Goal: Transaction & Acquisition: Purchase product/service

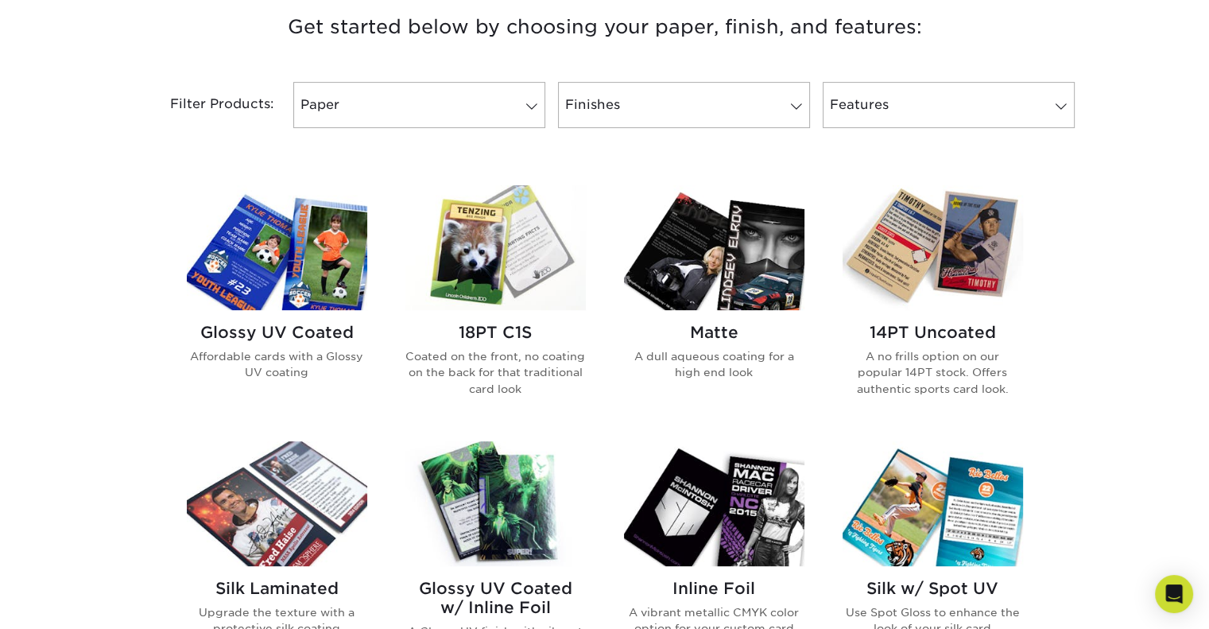
scroll to position [629, 0]
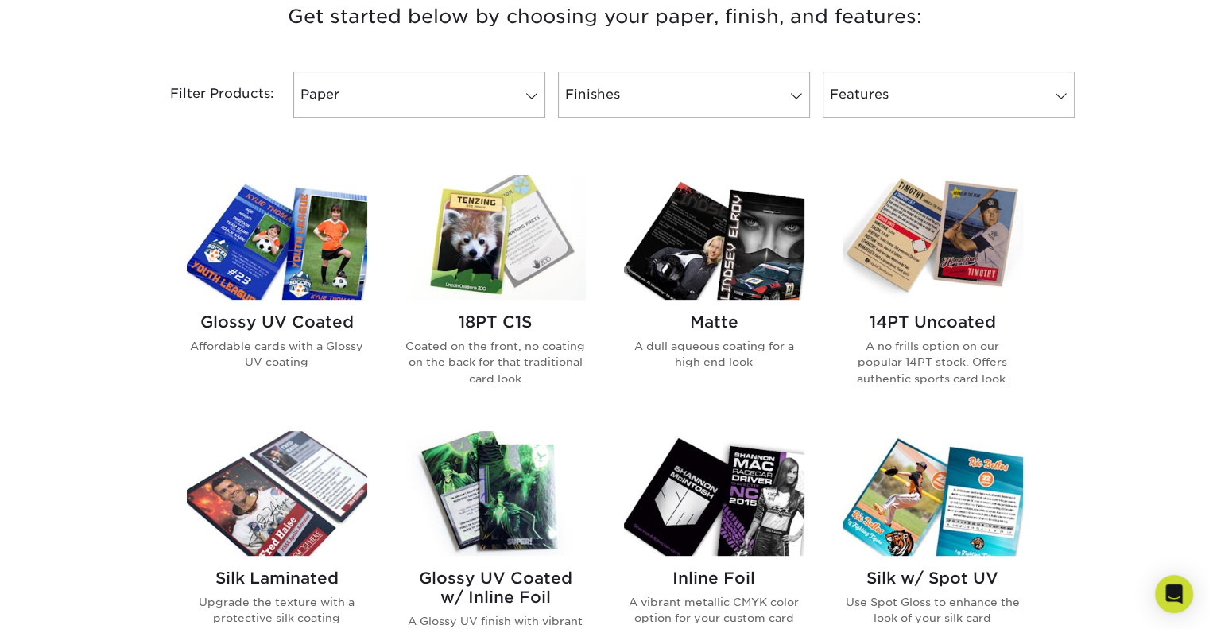
click at [286, 312] on h2 "Glossy UV Coated" at bounding box center [277, 321] width 180 height 19
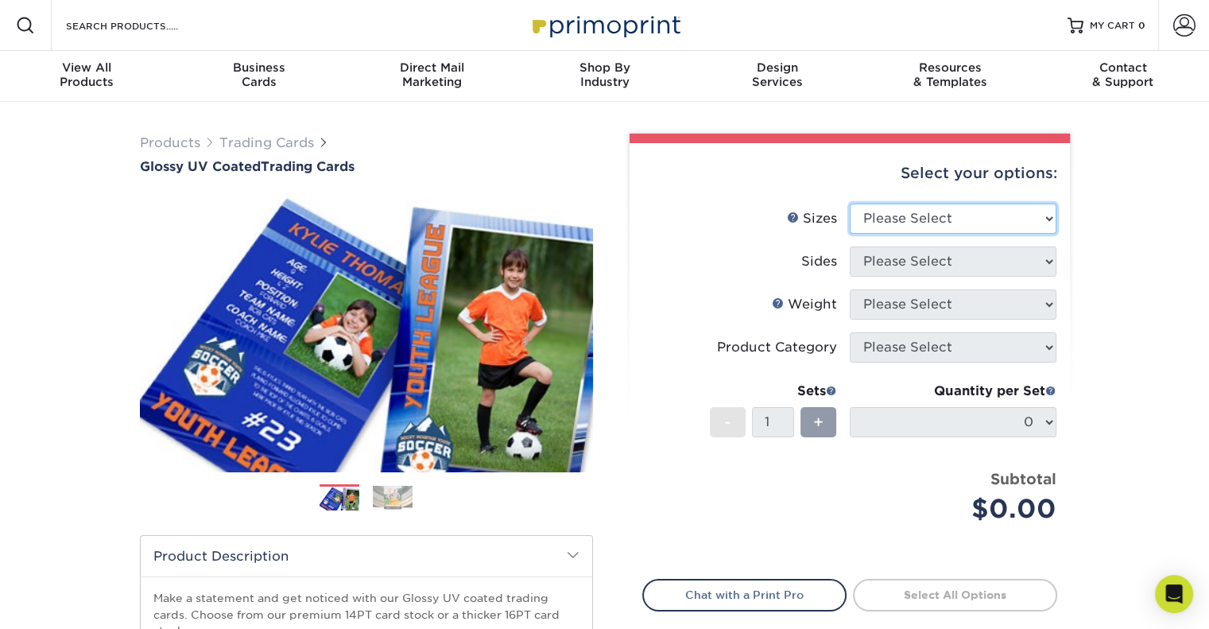
click at [1002, 217] on select "Please Select 2.5" x 3.5"" at bounding box center [952, 218] width 207 height 30
select select "2.50x3.50"
click at [849, 203] on select "Please Select 2.5" x 3.5"" at bounding box center [952, 218] width 207 height 30
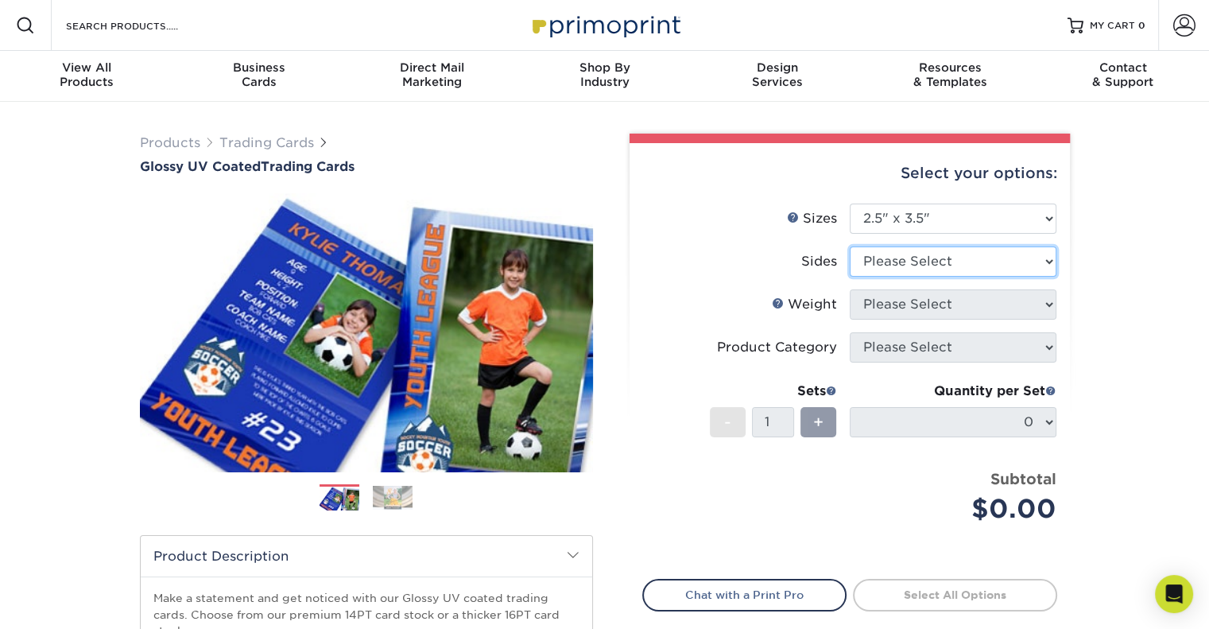
click at [960, 263] on select "Please Select Print Both Sides Print Front Only" at bounding box center [952, 261] width 207 height 30
select select "13abbda7-1d64-4f25-8bb2-c179b224825d"
click at [849, 246] on select "Please Select Print Both Sides Print Front Only" at bounding box center [952, 261] width 207 height 30
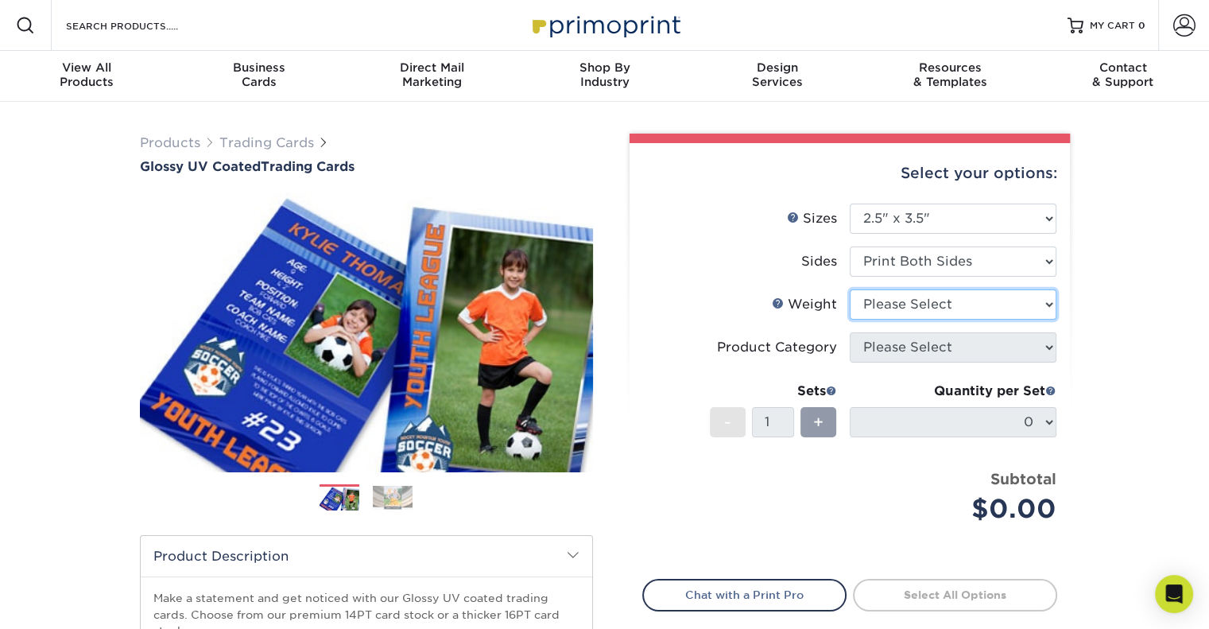
click at [1013, 298] on select "Please Select 16PT 14PT 18PT C1S" at bounding box center [952, 304] width 207 height 30
select select "16PT"
click at [849, 289] on select "Please Select 16PT 14PT 18PT C1S" at bounding box center [952, 304] width 207 height 30
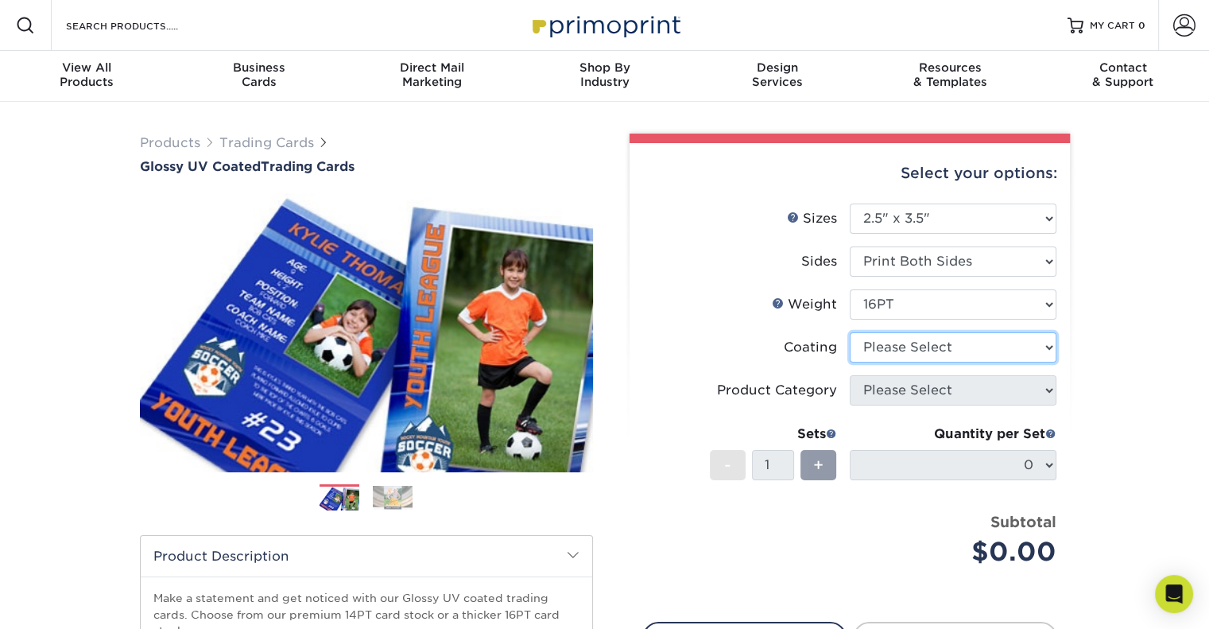
click at [1029, 342] on select at bounding box center [952, 347] width 207 height 30
select select "1e8116af-acfc-44b1-83dc-8181aa338834"
click at [849, 332] on select at bounding box center [952, 347] width 207 height 30
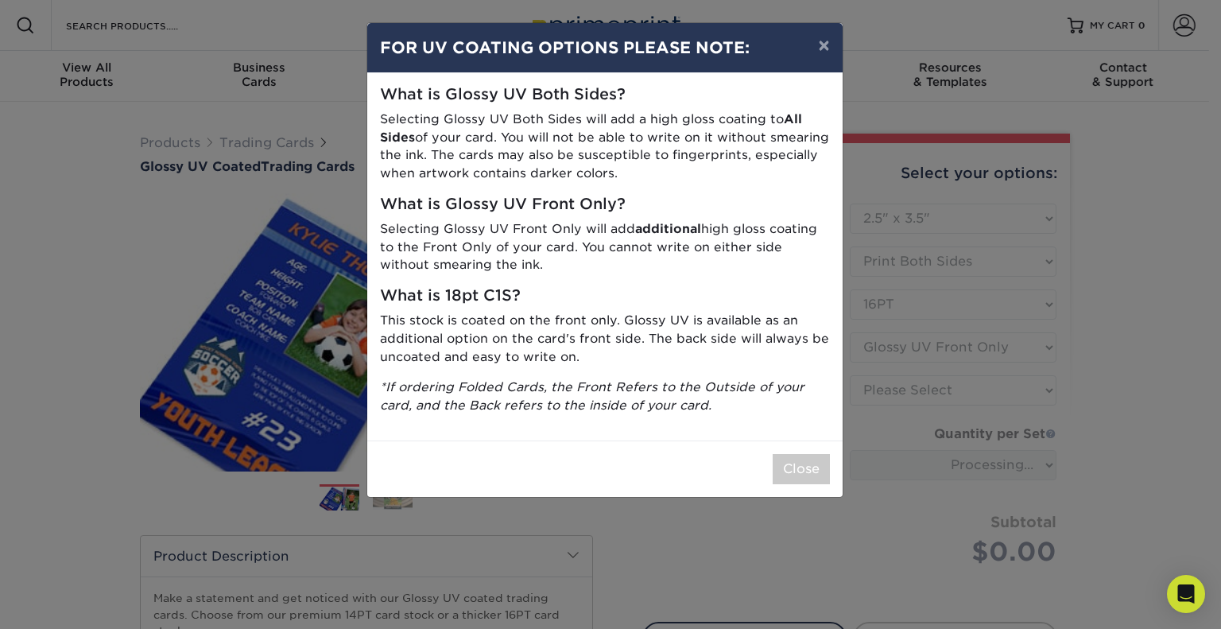
click at [797, 295] on h5 "What is 18pt C1S?" at bounding box center [605, 296] width 450 height 18
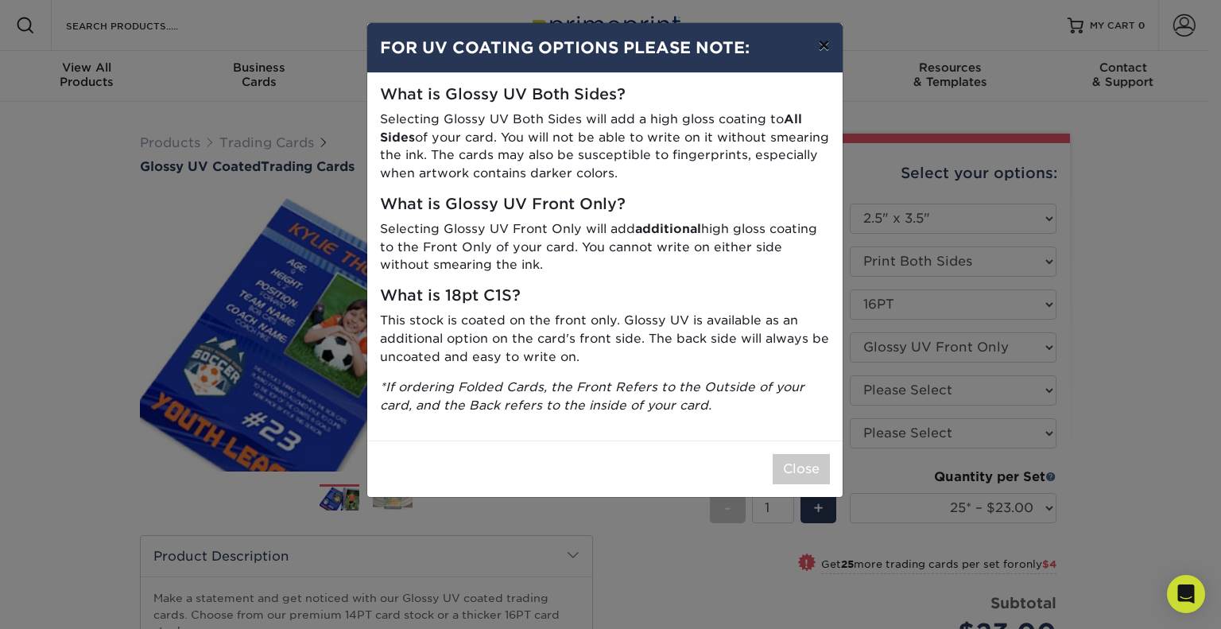
click at [819, 42] on button "×" at bounding box center [823, 45] width 37 height 44
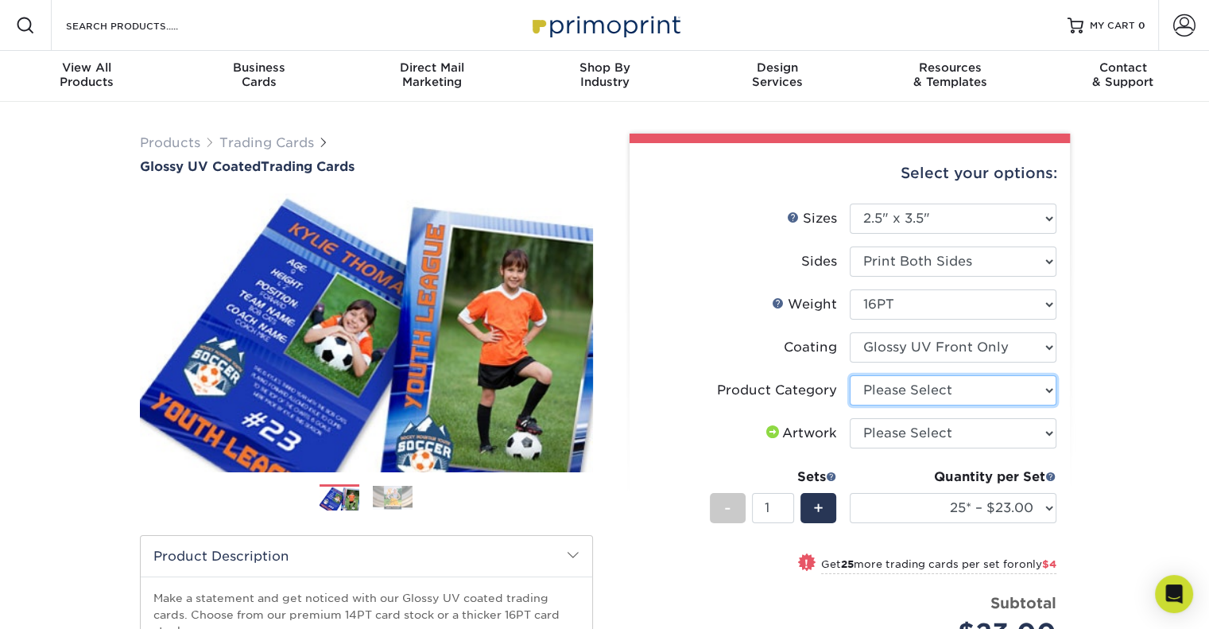
click at [1034, 396] on select "Please Select Trading Cards" at bounding box center [952, 390] width 207 height 30
select select "c2f9bce9-36c2-409d-b101-c29d9d031e18"
click at [849, 375] on select "Please Select Trading Cards" at bounding box center [952, 390] width 207 height 30
click at [957, 433] on select "Please Select I will upload files I need a design - $100" at bounding box center [952, 433] width 207 height 30
select select "upload"
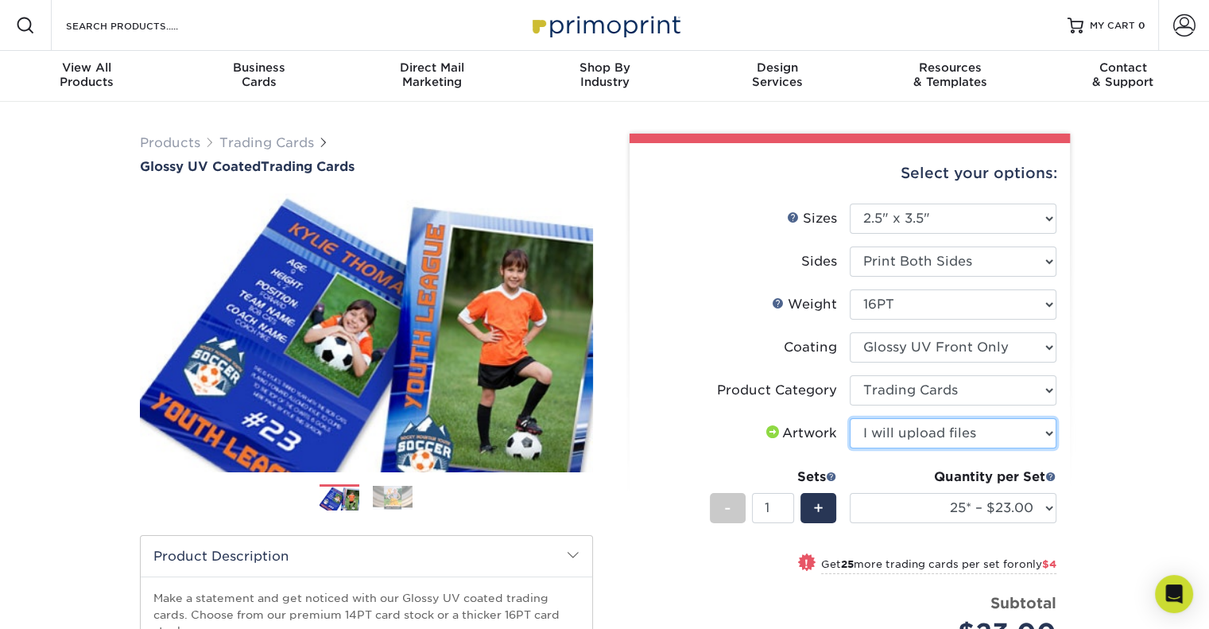
click at [849, 418] on select "Please Select I will upload files I need a design - $100" at bounding box center [952, 433] width 207 height 30
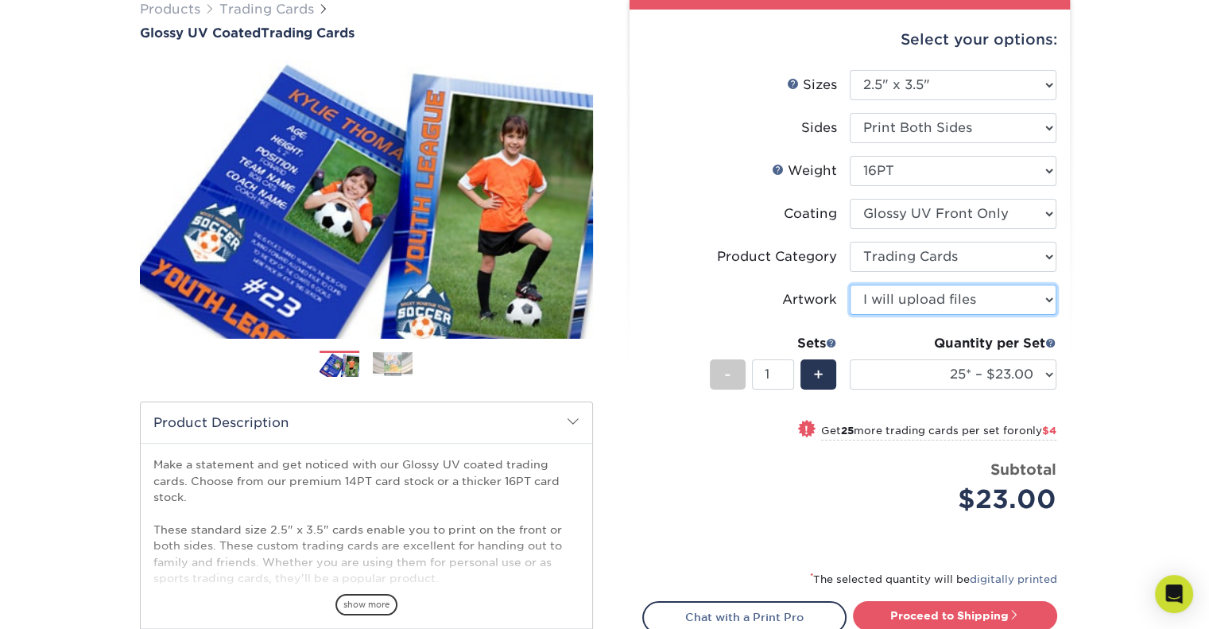
scroll to position [140, 0]
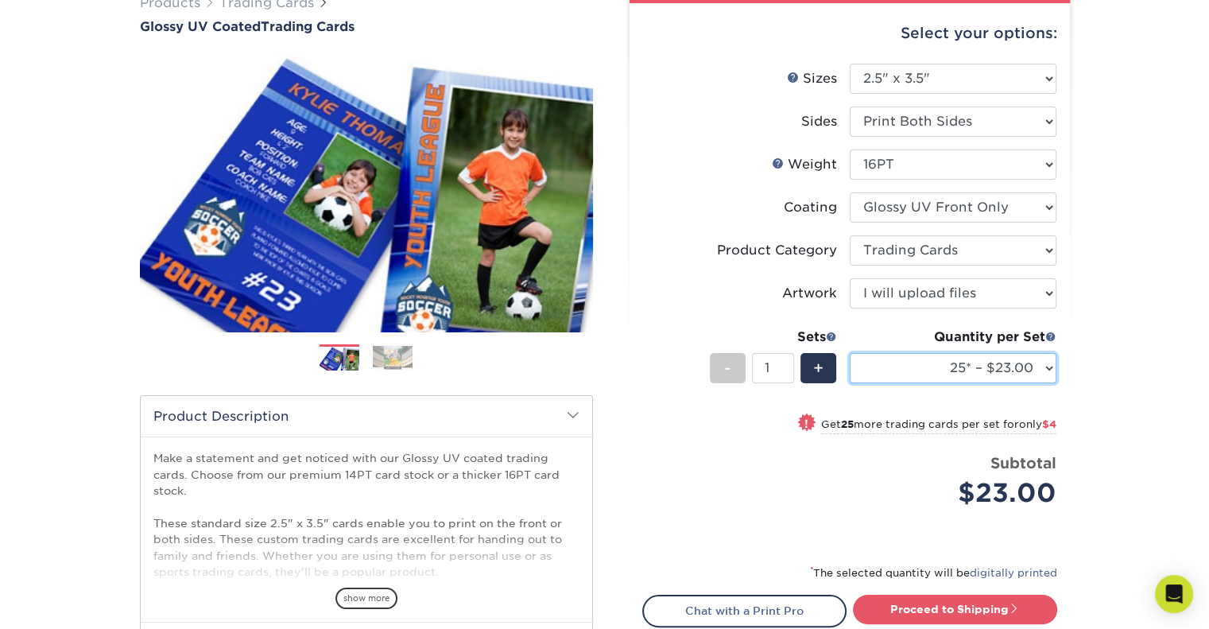
click at [1043, 364] on select "25* – $23.00 50* – $27.00 75* – $33.00 100* – $37.00 250* – $47.00 500 – $58.00…" at bounding box center [952, 368] width 207 height 30
click at [849, 353] on select "25* – $23.00 50* – $27.00 75* – $33.00 100* – $37.00 250* – $47.00 500 – $58.00…" at bounding box center [952, 368] width 207 height 30
click at [1029, 371] on select "25* – $23.00 50* – $27.00 75* – $33.00 100* – $37.00 250* – $47.00 500 – $58.00…" at bounding box center [952, 368] width 207 height 30
select select "50* – $27.00"
click at [849, 353] on select "25* – $23.00 50* – $27.00 75* – $33.00 100* – $37.00 250* – $47.00 500 – $58.00…" at bounding box center [952, 368] width 207 height 30
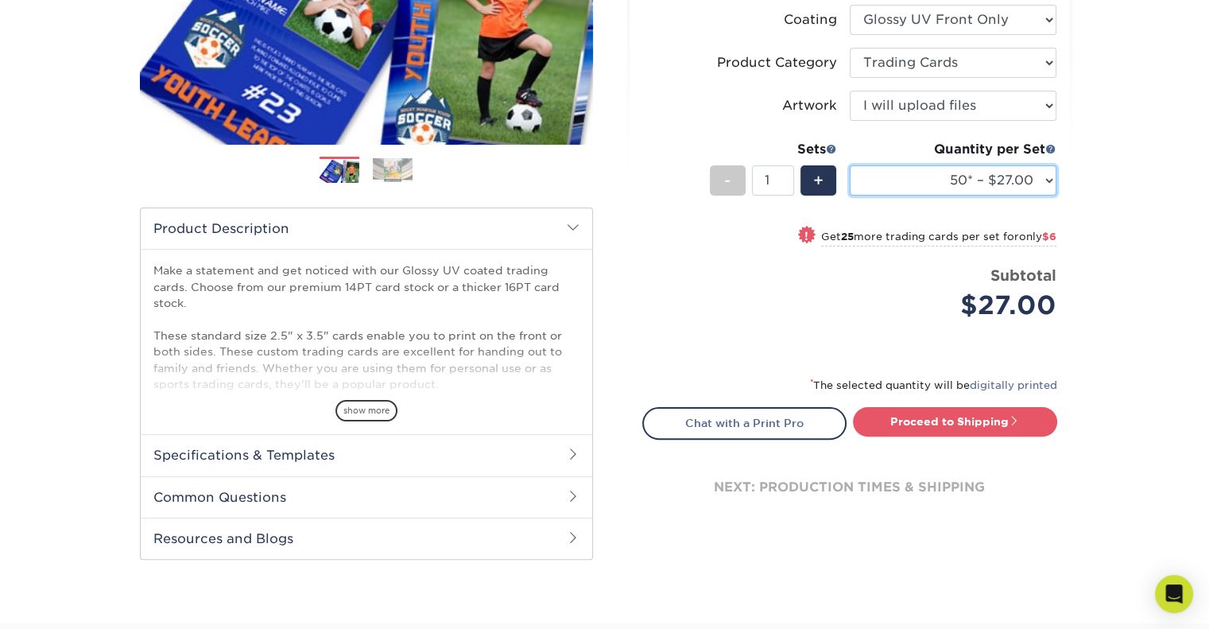
scroll to position [339, 0]
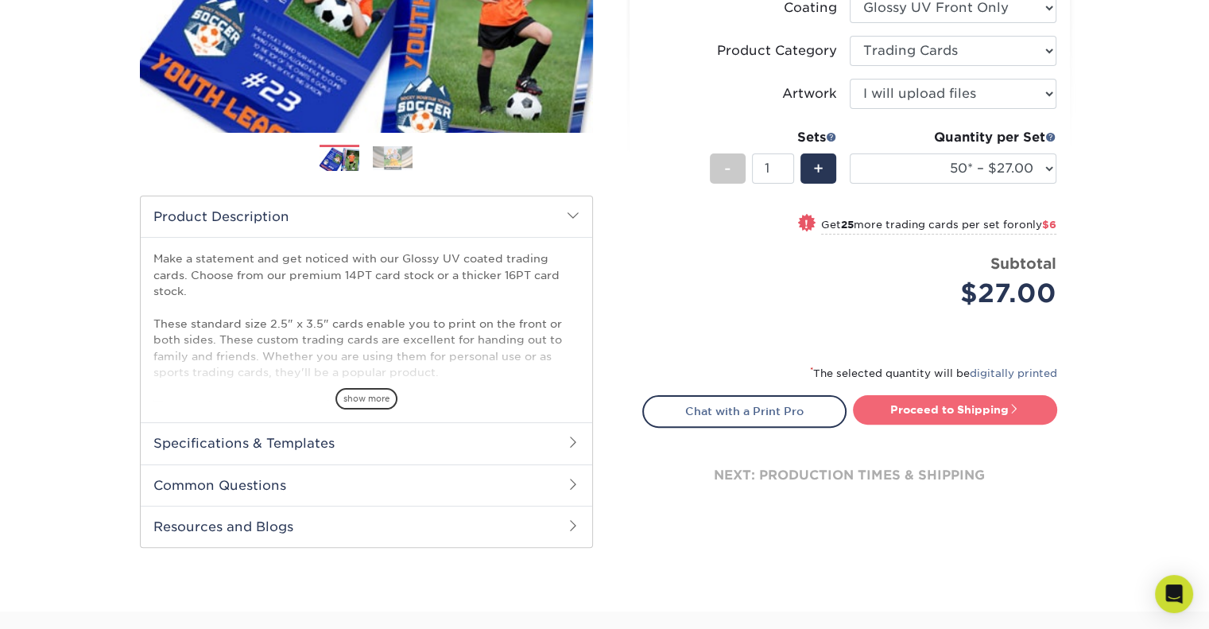
click at [950, 408] on link "Proceed to Shipping" at bounding box center [955, 409] width 204 height 29
type input "Set 1"
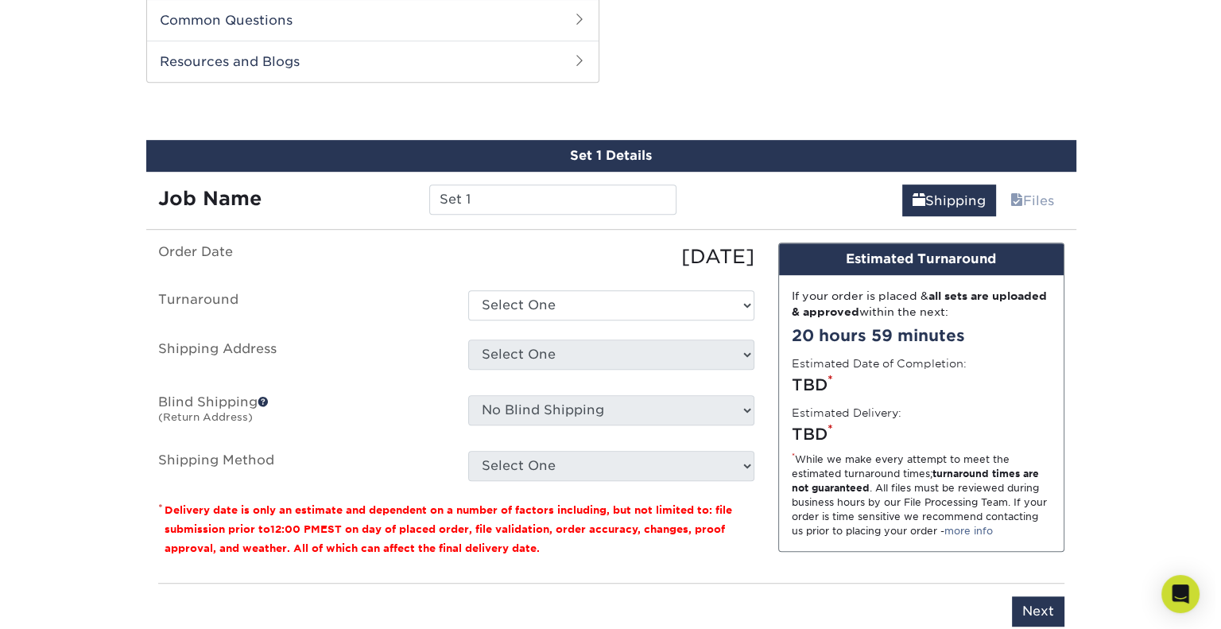
scroll to position [807, 0]
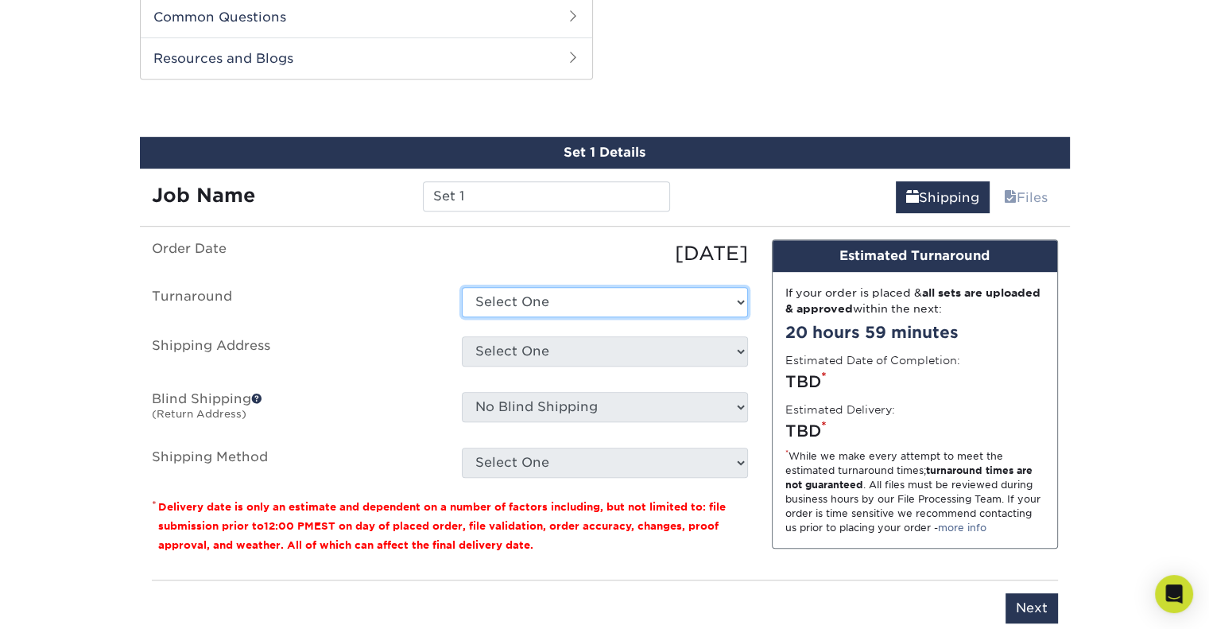
click at [625, 305] on select "Select One 2-4 Business Days 2 Day Next Business Day" at bounding box center [605, 302] width 286 height 30
select select "1ff3bc96-99df-4433-8225-83c86fce820d"
click at [462, 287] on select "Select One 2-4 Business Days 2 Day Next Business Day" at bounding box center [605, 302] width 286 height 30
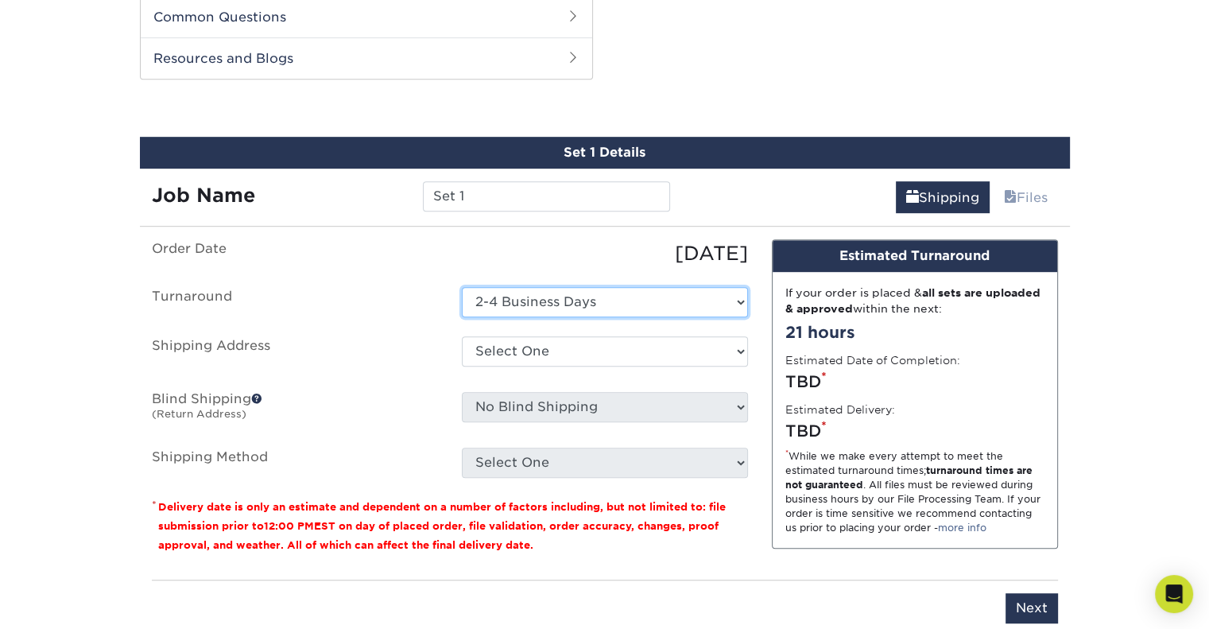
click at [670, 314] on select "Select One 2-4 Business Days 2 Day Next Business Day" at bounding box center [605, 302] width 286 height 30
click at [677, 313] on select "Select One 2-4 Business Days 2 Day Next Business Day" at bounding box center [605, 302] width 286 height 30
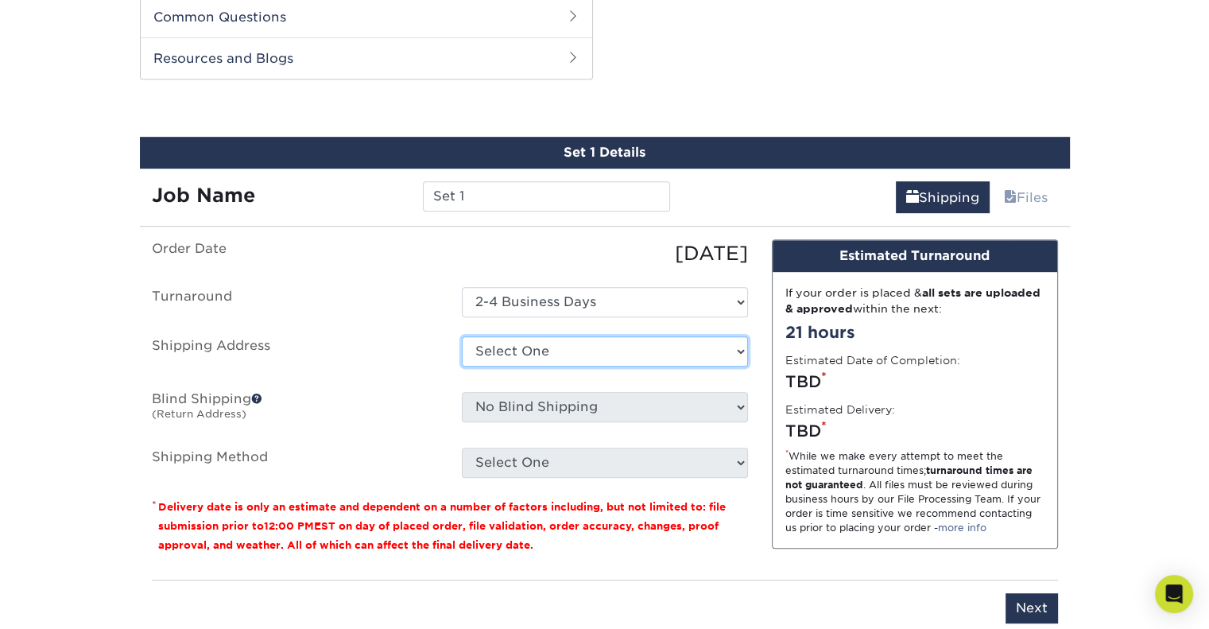
click at [662, 347] on select "Select One + Add New Address - Login" at bounding box center [605, 351] width 286 height 30
select select "newaddress"
click at [462, 336] on select "Select One + Add New Address - Login" at bounding box center [605, 351] width 286 height 30
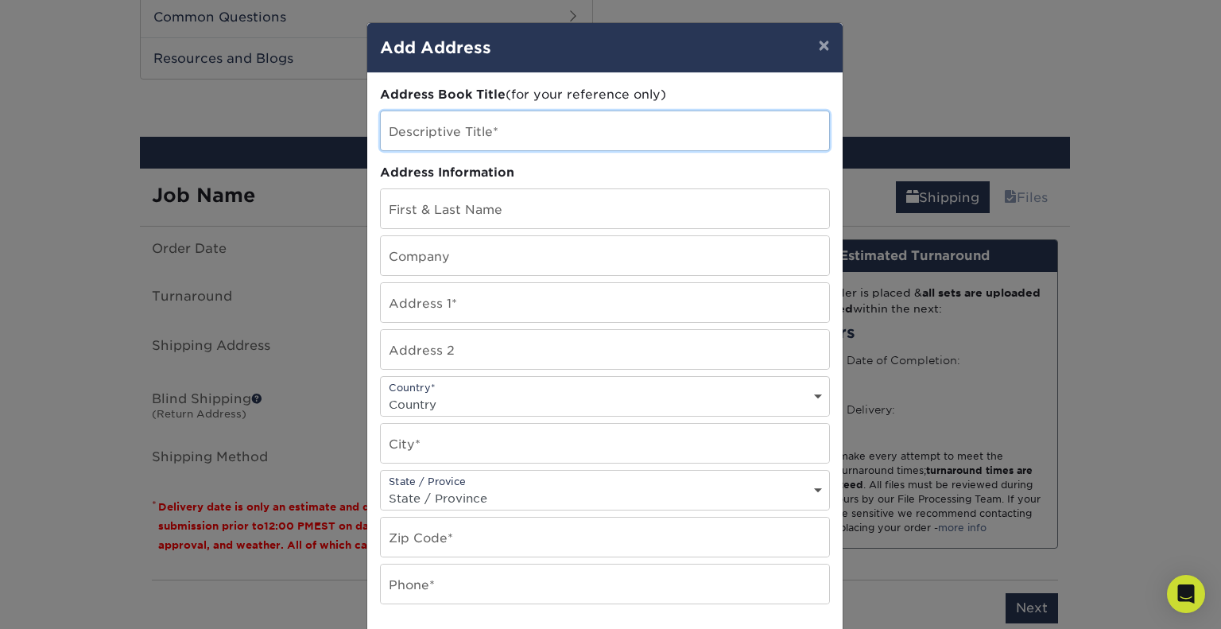
click at [548, 138] on input "text" at bounding box center [605, 130] width 448 height 39
type input "HOme"
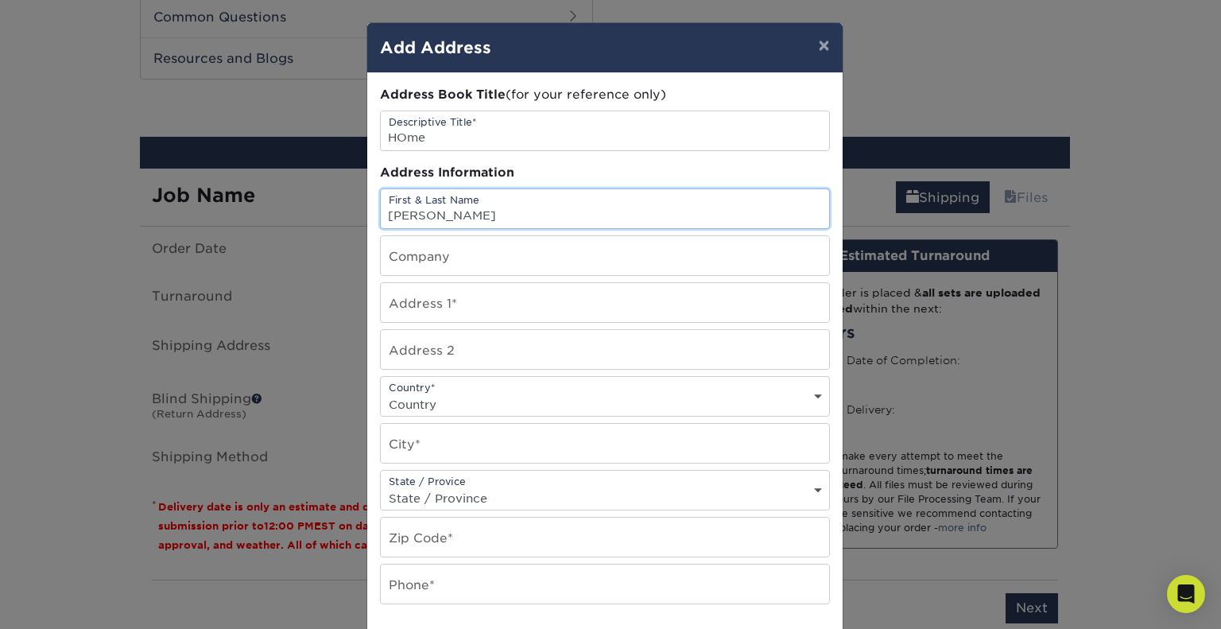
type input "[PERSON_NAME]"
type input "[STREET_ADDRESS]"
select select "US"
type input "[GEOGRAPHIC_DATA]"
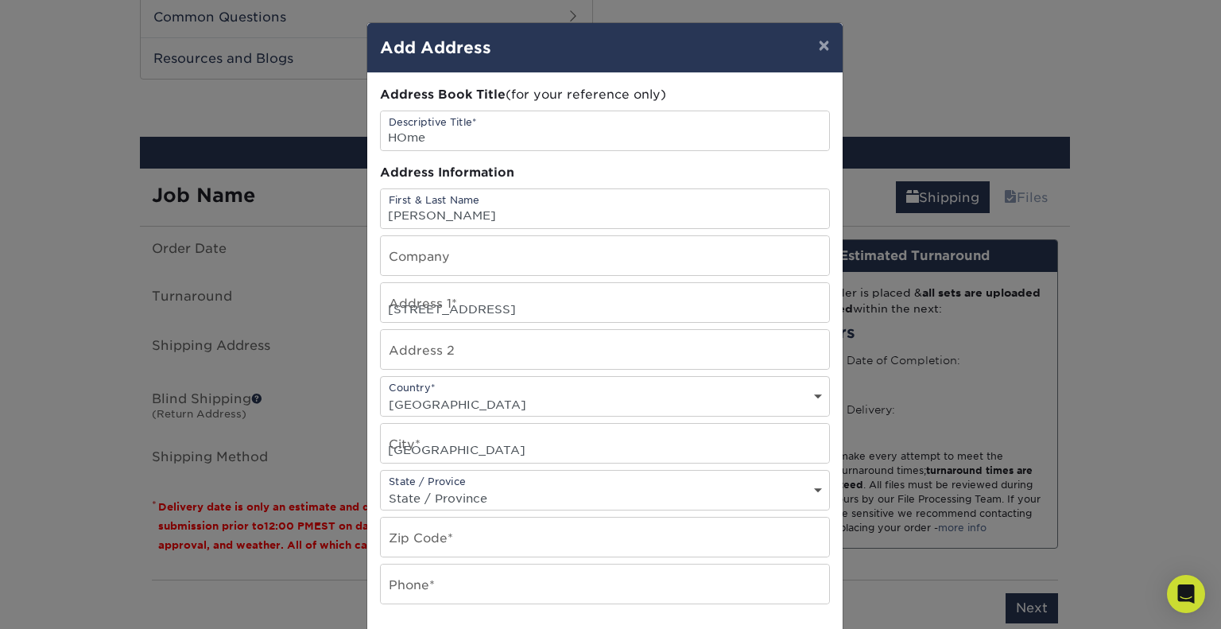
select select "IN"
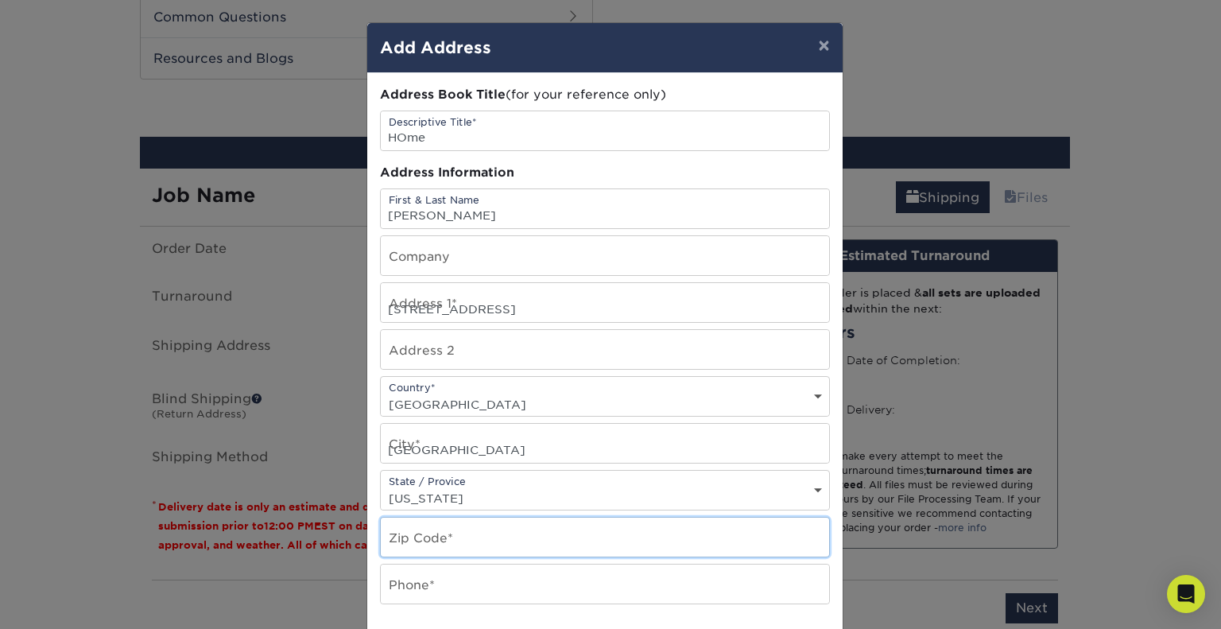
type input "46221"
type input "6199942891"
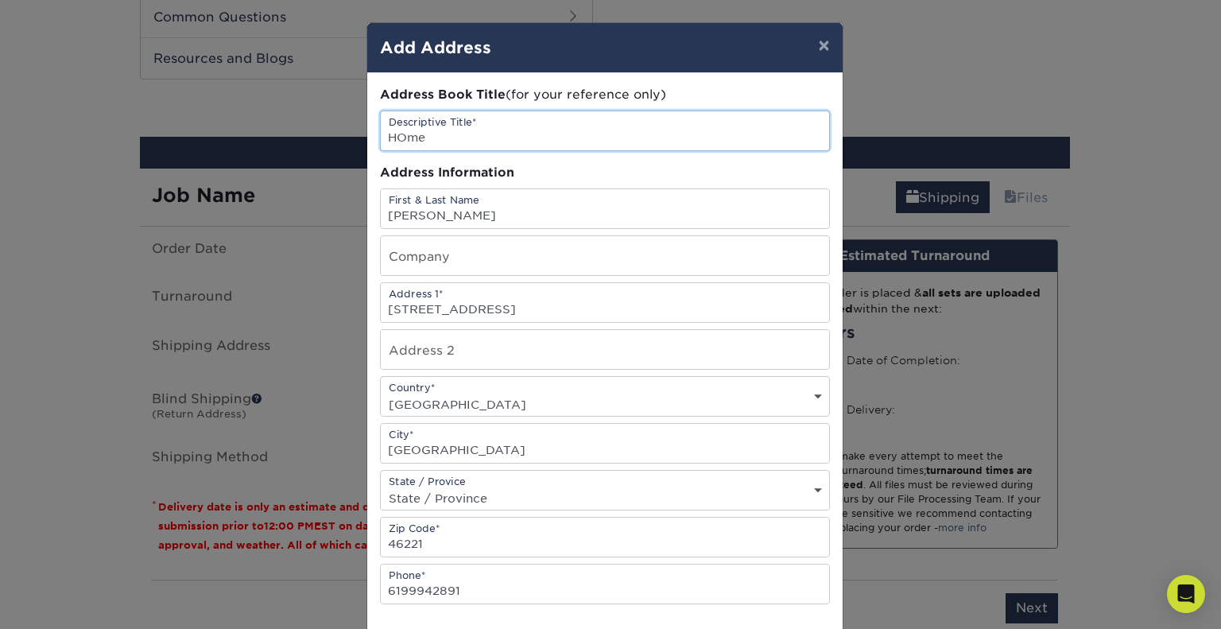
click at [397, 139] on input "HOme" at bounding box center [605, 130] width 448 height 39
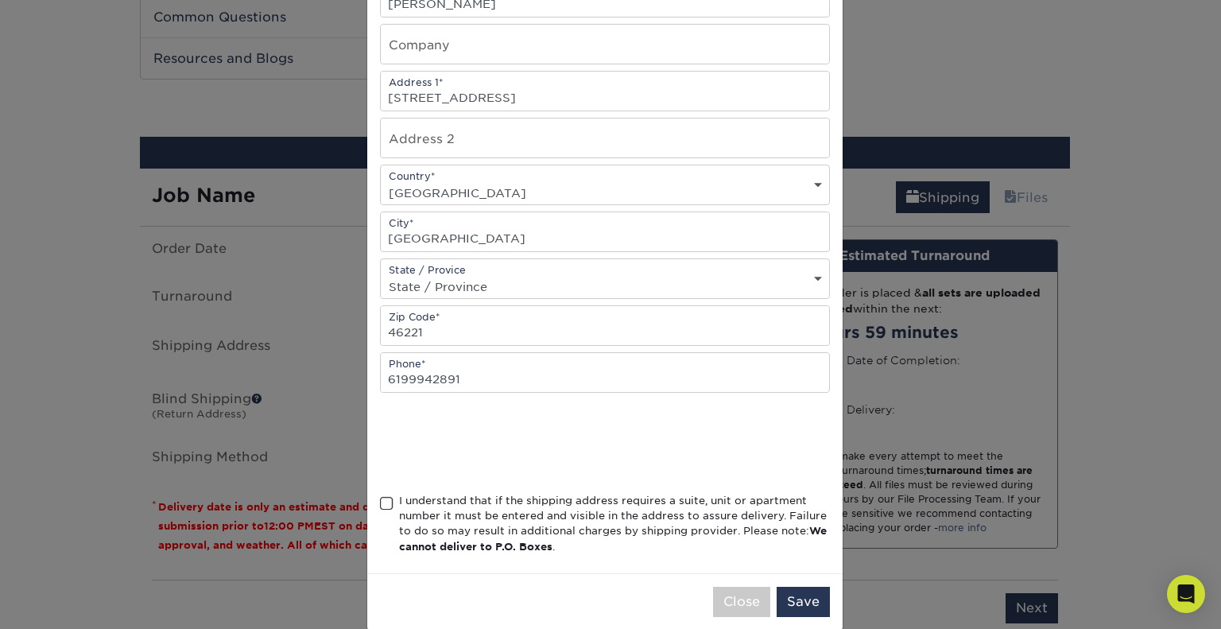
scroll to position [213, 0]
type input "Home"
click at [380, 494] on span at bounding box center [387, 501] width 14 height 15
click at [0, 0] on input "I understand that if the shipping address requires a suite, unit or apartment n…" at bounding box center [0, 0] width 0 height 0
click at [798, 591] on button "Save" at bounding box center [802, 600] width 53 height 30
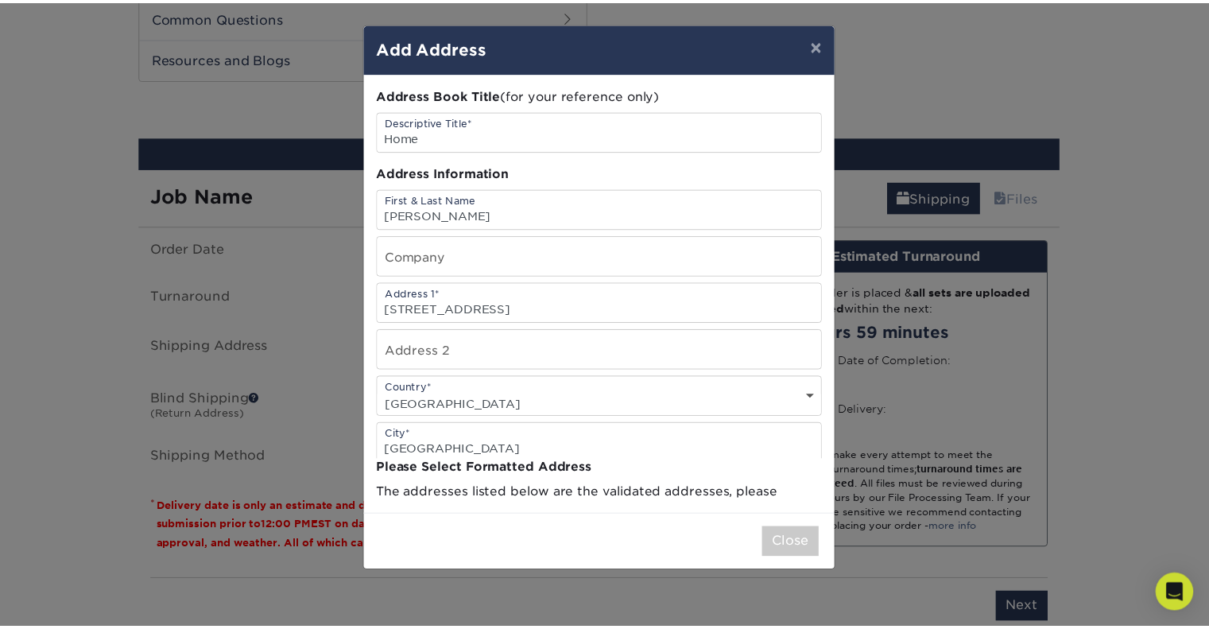
scroll to position [0, 0]
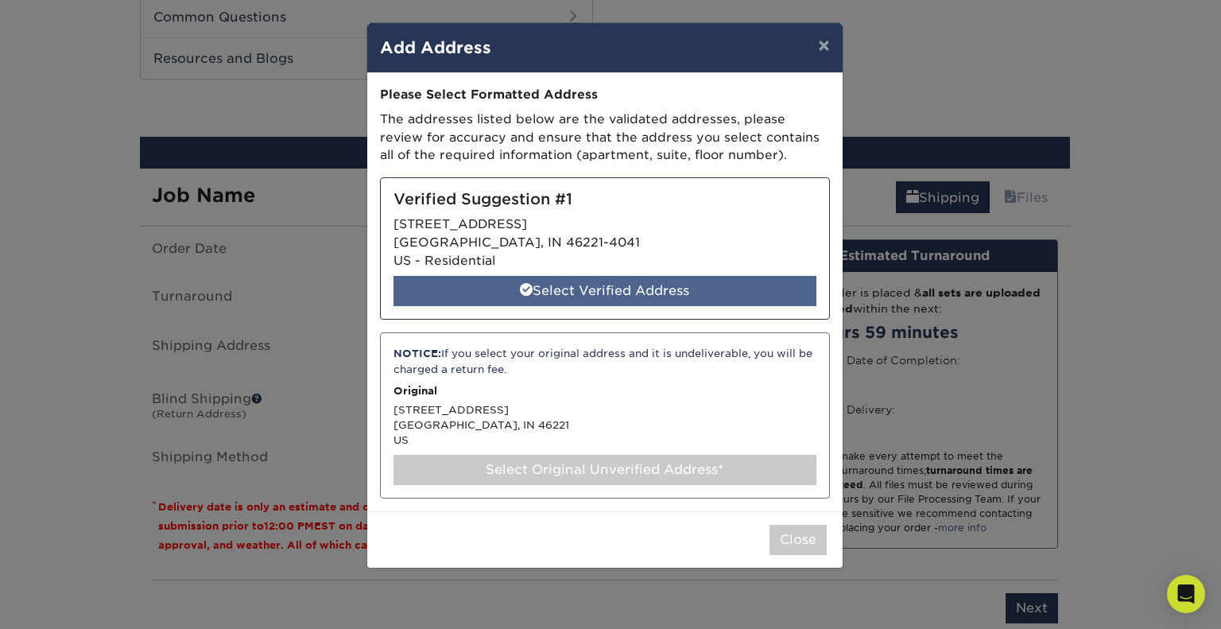
click at [665, 288] on div "Select Verified Address" at bounding box center [604, 291] width 423 height 30
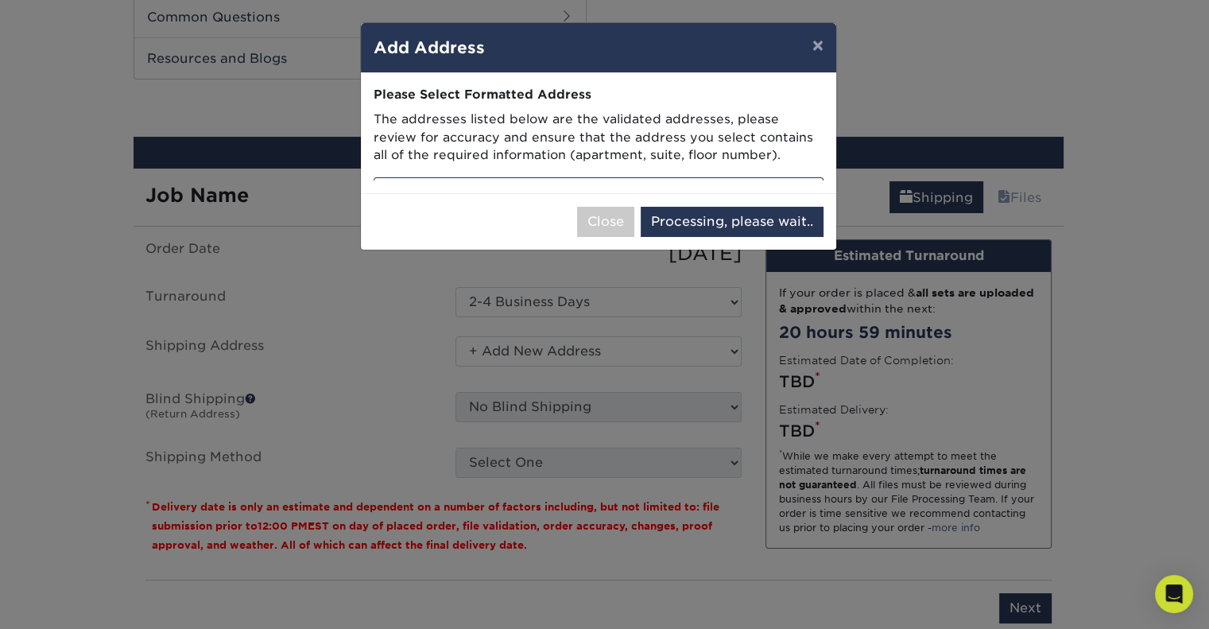
select select "285698"
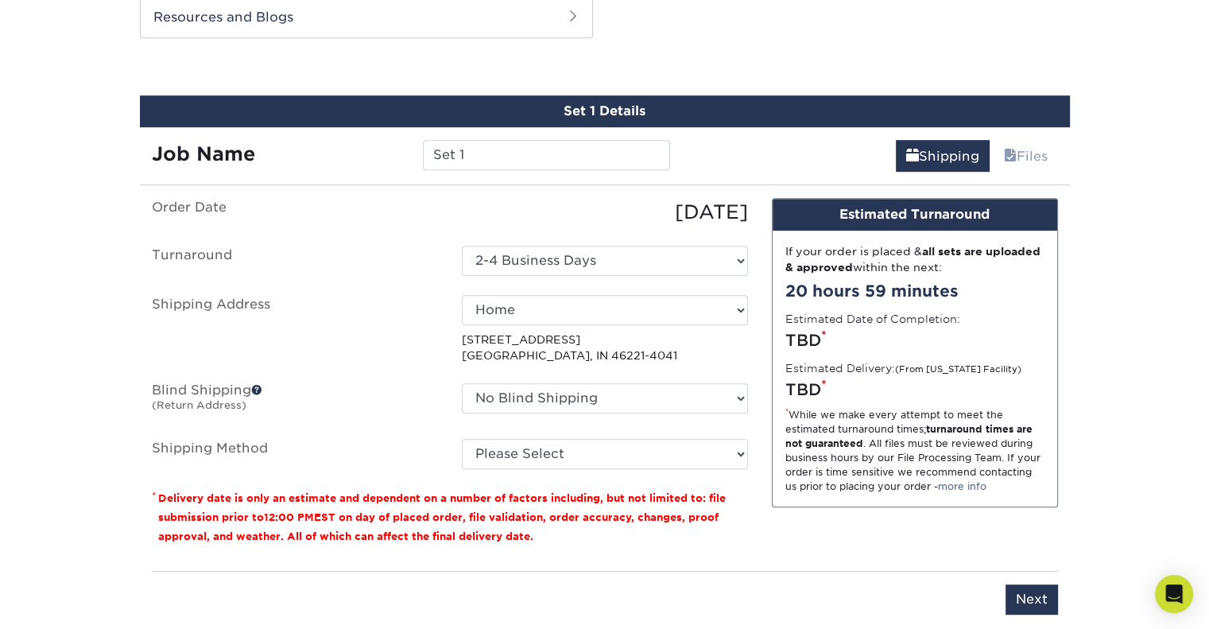
scroll to position [849, 0]
click at [258, 385] on span at bounding box center [256, 389] width 11 height 11
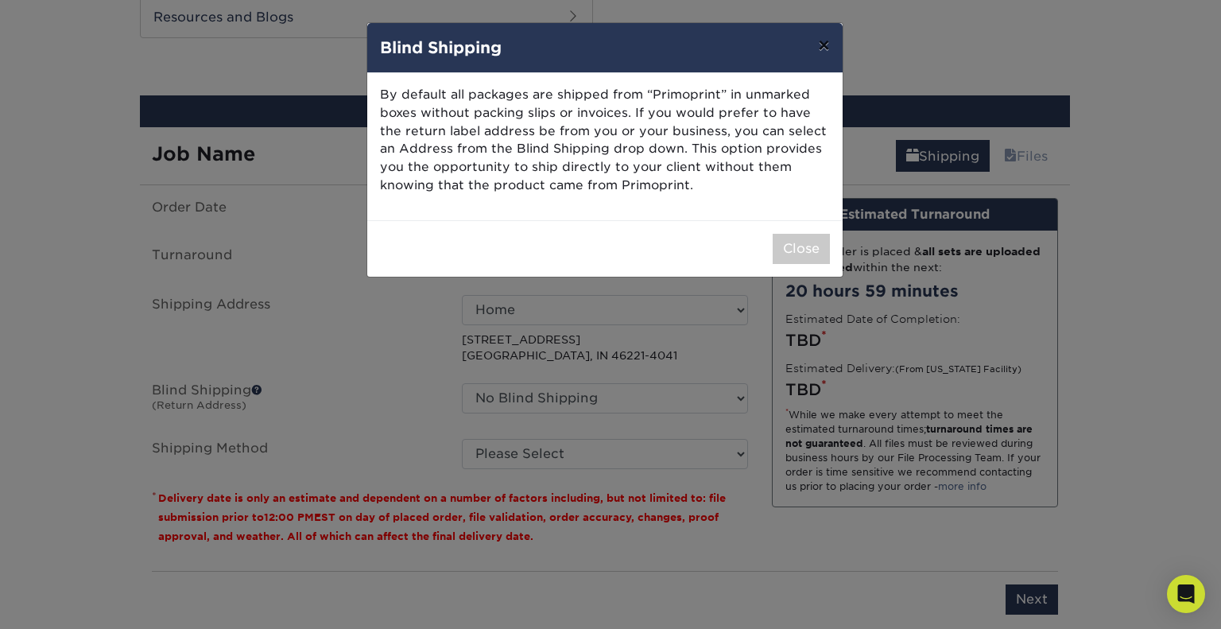
click at [826, 36] on button "×" at bounding box center [823, 45] width 37 height 44
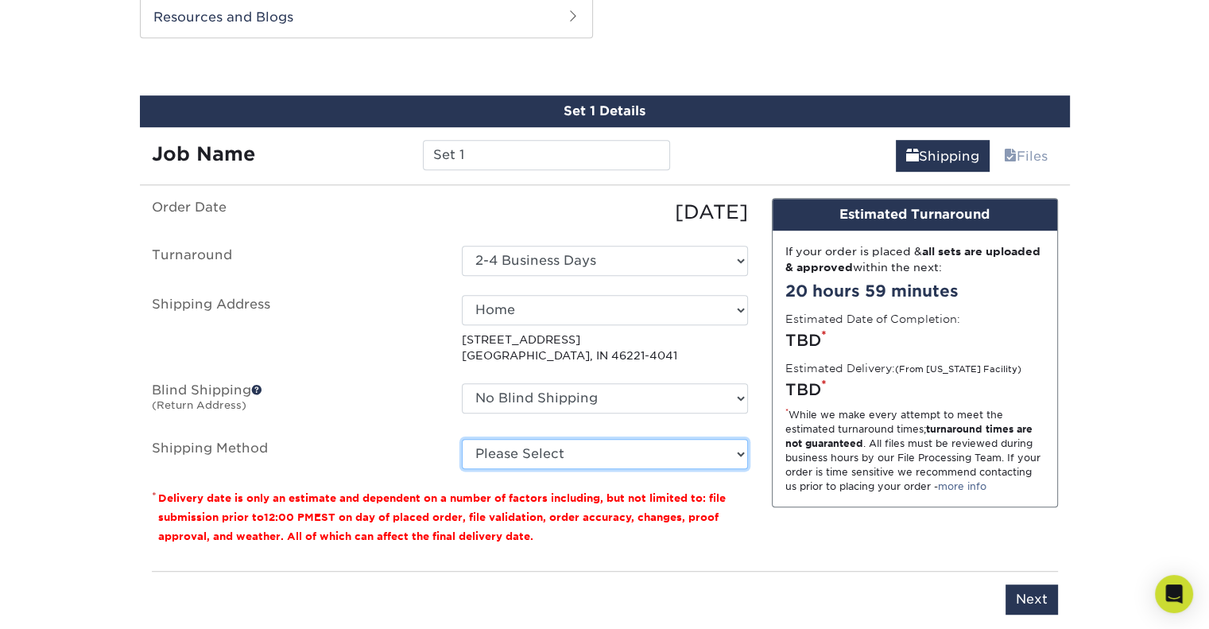
click at [640, 440] on select "Please Select Ground Shipping (+$23.25) 3 Day Shipping Service (+$29.99) 2 Day …" at bounding box center [605, 454] width 286 height 30
click at [599, 443] on select "Please Select Ground Shipping (+$23.25) 3 Day Shipping Service (+$29.99) 2 Day …" at bounding box center [605, 454] width 286 height 30
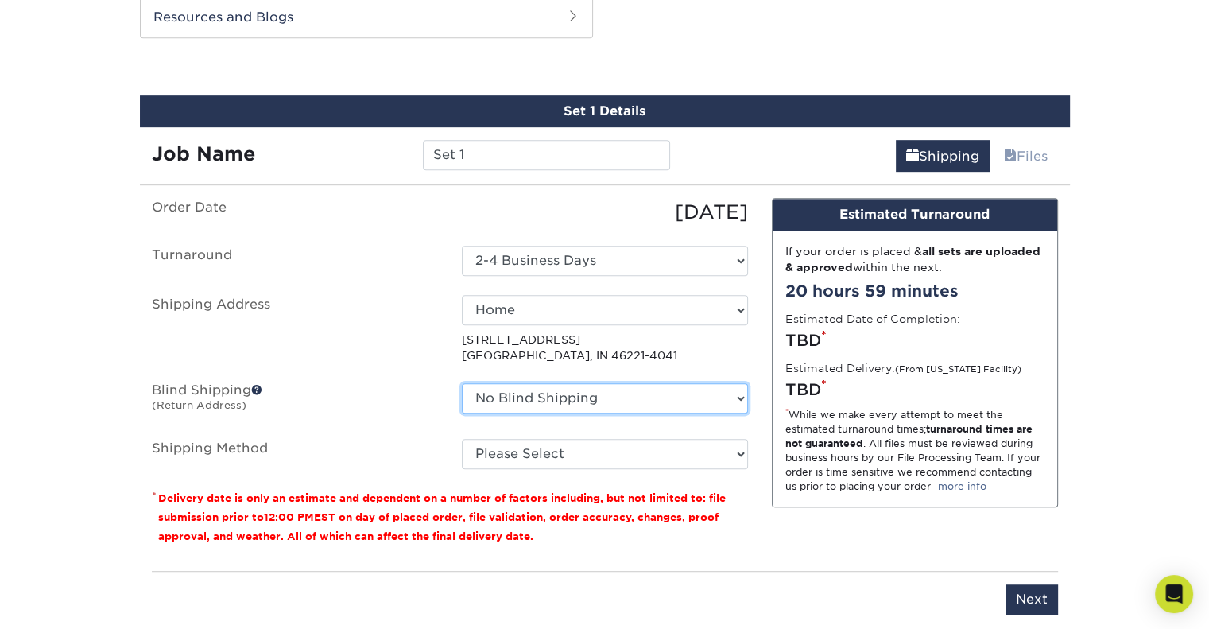
click at [653, 406] on select "No Blind Shipping + Add New Address" at bounding box center [605, 398] width 286 height 30
click at [653, 396] on select "No Blind Shipping + Add New Address" at bounding box center [605, 398] width 286 height 30
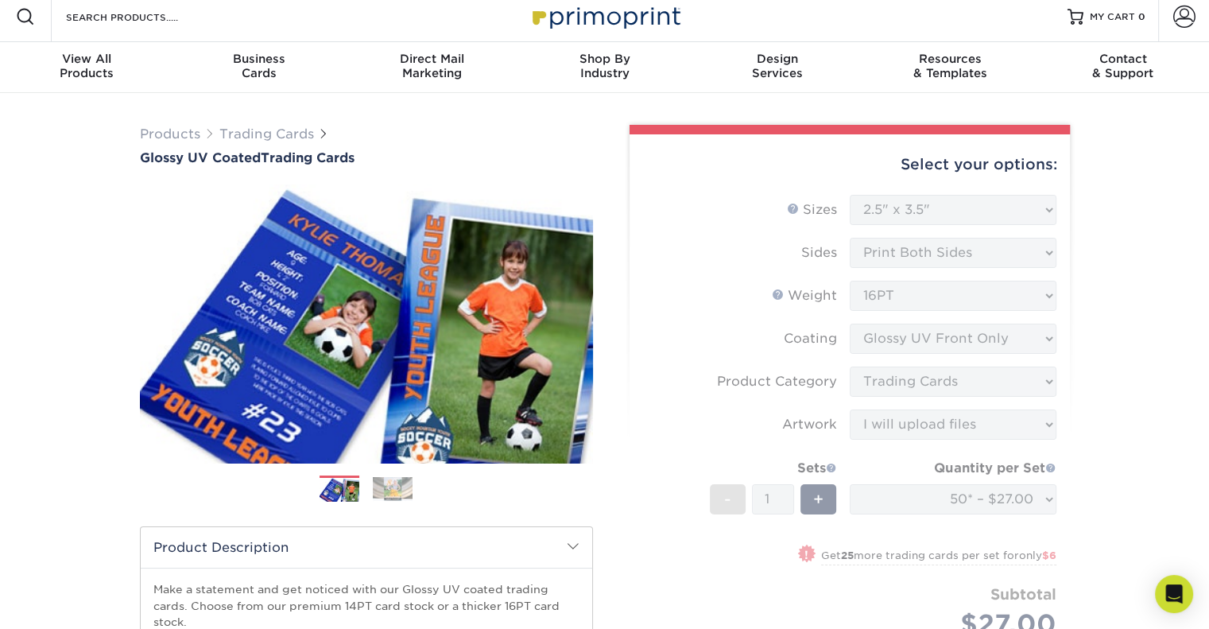
scroll to position [0, 0]
